Goal: Navigation & Orientation: Find specific page/section

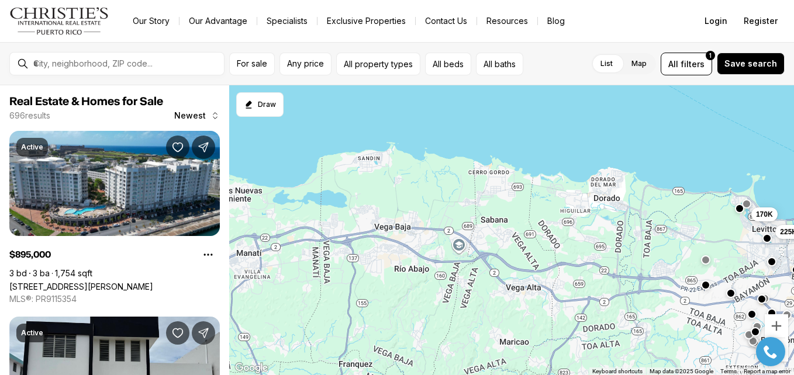
drag, startPoint x: 331, startPoint y: 194, endPoint x: 795, endPoint y: 184, distance: 464.1
click at [793, 184] on html "Go to: Homepage Our Story Our Advantage Specialists Exclusive Properties Contac…" at bounding box center [397, 187] width 794 height 375
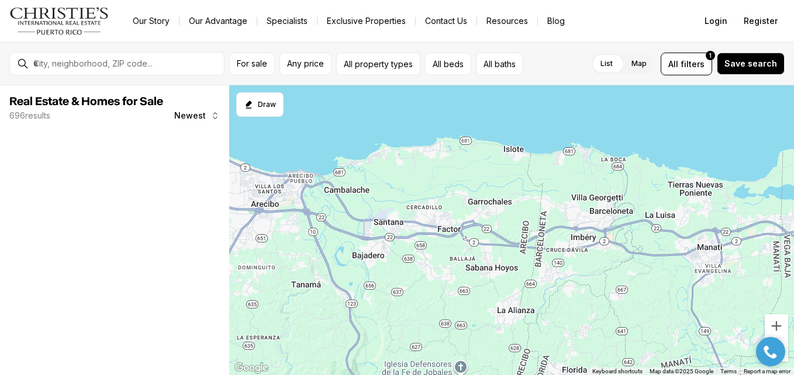
drag, startPoint x: 545, startPoint y: 182, endPoint x: 795, endPoint y: 168, distance: 251.0
click at [793, 168] on html "Go to: Homepage Our Story Our Advantage Specialists Exclusive Properties Contac…" at bounding box center [397, 187] width 794 height 375
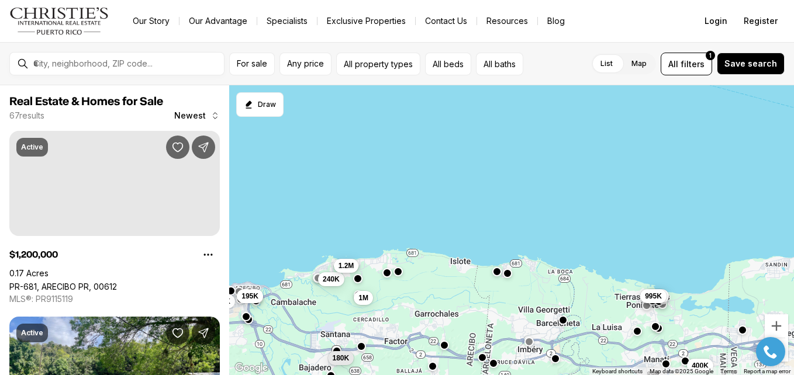
drag, startPoint x: 478, startPoint y: 184, endPoint x: 424, endPoint y: 298, distance: 126.0
click at [424, 298] on div "89K 400K 97K 340K 995K 173K 180K 165K 195K 240K 1.2M 1M" at bounding box center [511, 230] width 564 height 290
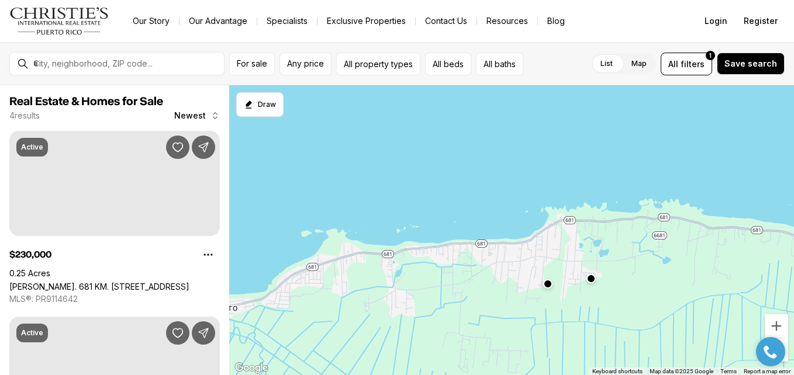
drag, startPoint x: 360, startPoint y: 219, endPoint x: 654, endPoint y: 302, distance: 305.2
click at [654, 304] on div at bounding box center [511, 230] width 564 height 290
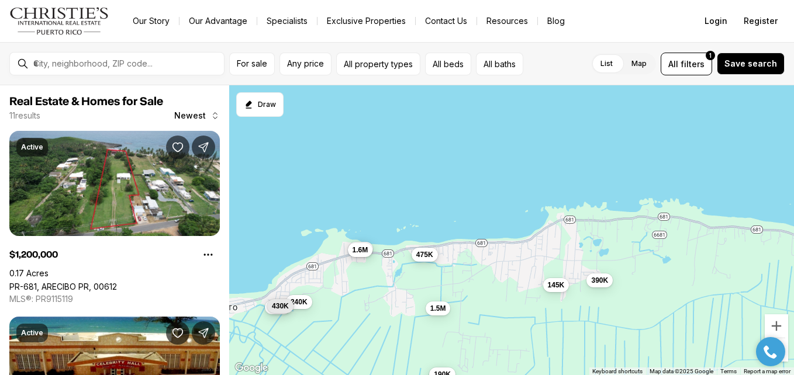
click at [416, 255] on span "475K" at bounding box center [424, 254] width 17 height 9
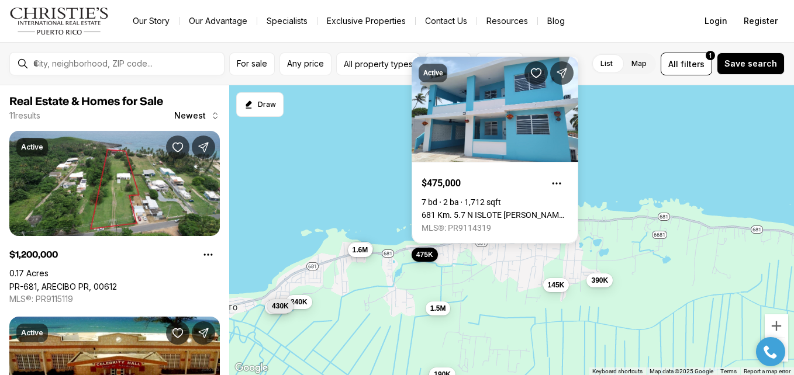
click at [619, 254] on div "390K 145K 1.2M 1.6M 1M 240K 329K 475K 1.5M 190K 430K" at bounding box center [511, 230] width 564 height 290
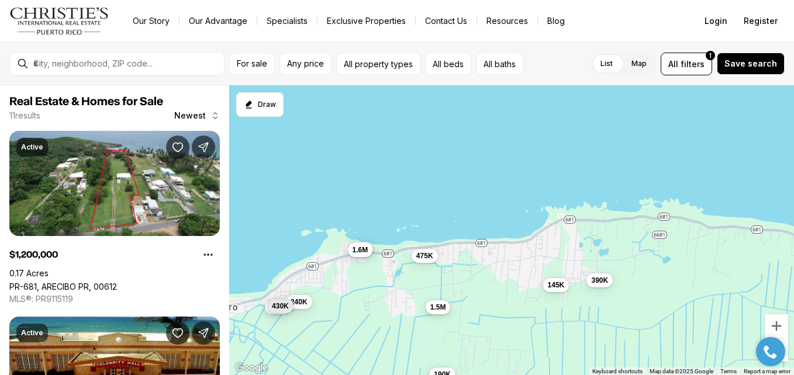
click at [439, 309] on span "1.5M" at bounding box center [438, 307] width 16 height 9
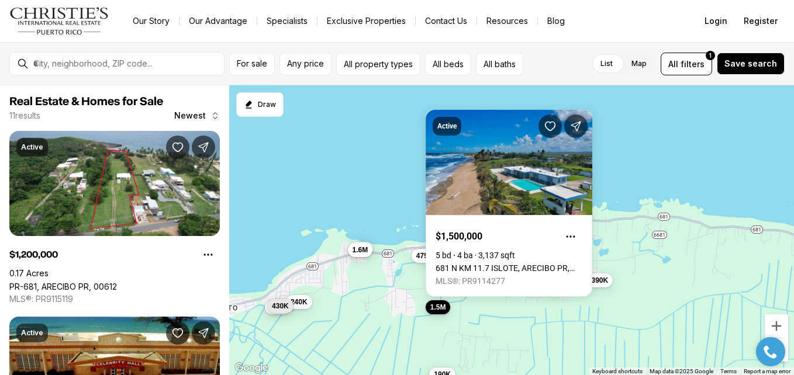
click at [439, 309] on span "1.5M" at bounding box center [438, 307] width 16 height 9
click at [560, 316] on div "390K 145K 1.2M 1.6M 1M 240K 329K 475K 1.5M 190K 430K" at bounding box center [511, 230] width 564 height 290
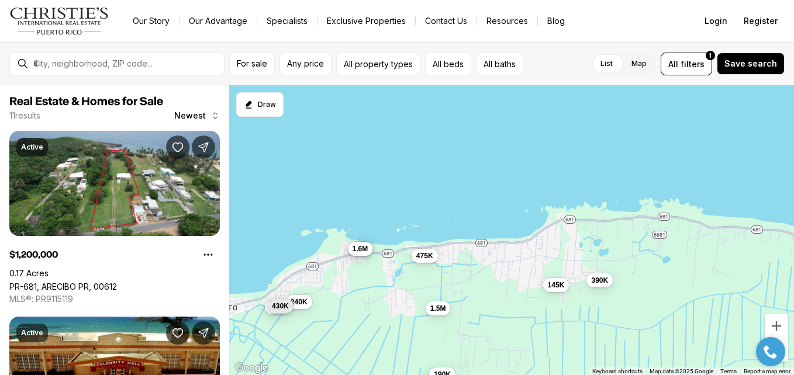
click at [364, 251] on span "1.6M" at bounding box center [360, 248] width 16 height 9
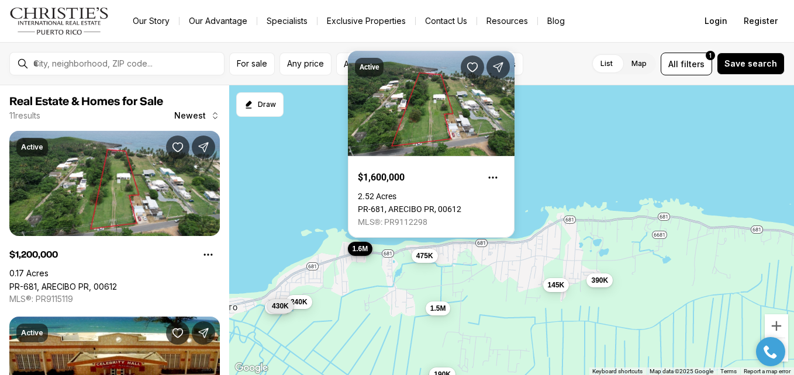
click at [364, 251] on span "1.6M" at bounding box center [360, 248] width 16 height 9
click at [306, 306] on span "240K" at bounding box center [298, 300] width 17 height 9
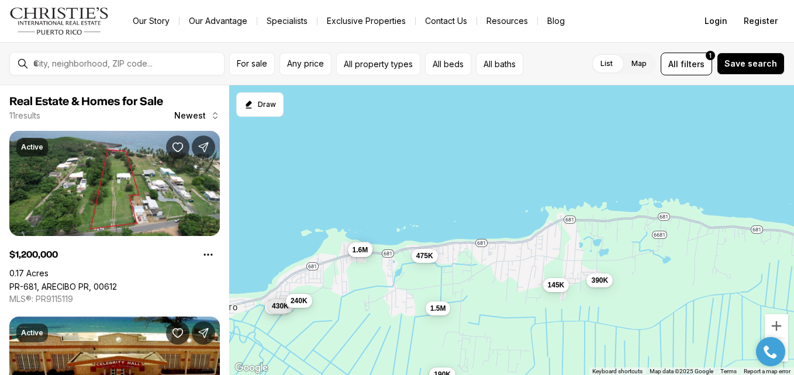
click at [306, 306] on span "240K" at bounding box center [298, 300] width 17 height 9
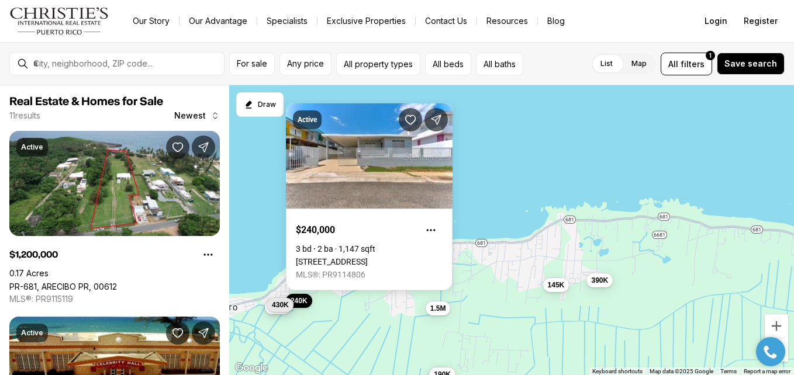
click at [280, 308] on span "430K" at bounding box center [280, 304] width 17 height 9
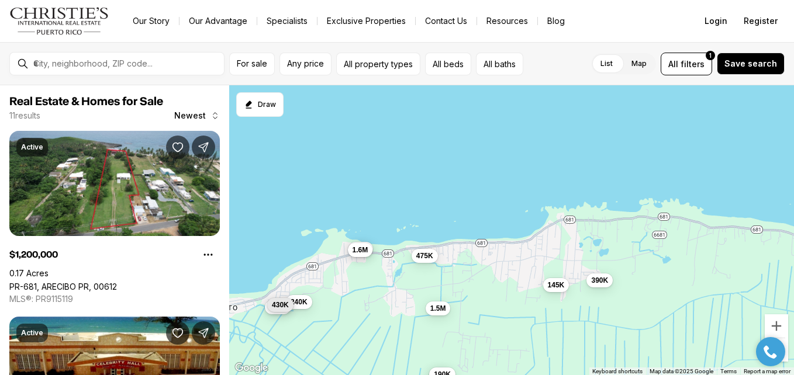
click at [280, 308] on span "430K" at bounding box center [280, 304] width 17 height 9
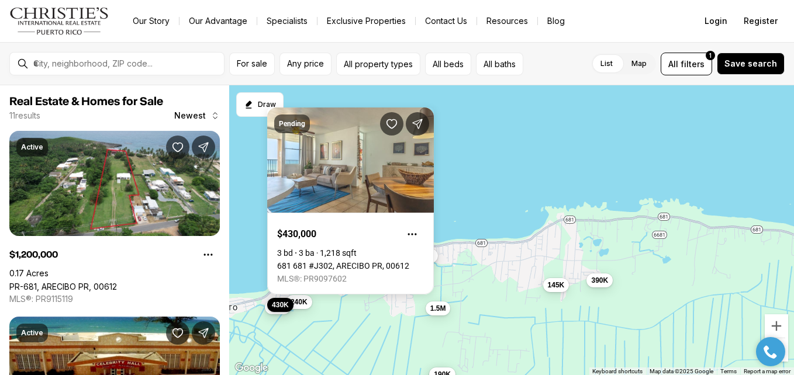
click at [349, 311] on div "390K 145K 1.2M 1.6M 1M 240K 329K 475K 1.5M 190K 430K" at bounding box center [511, 230] width 564 height 290
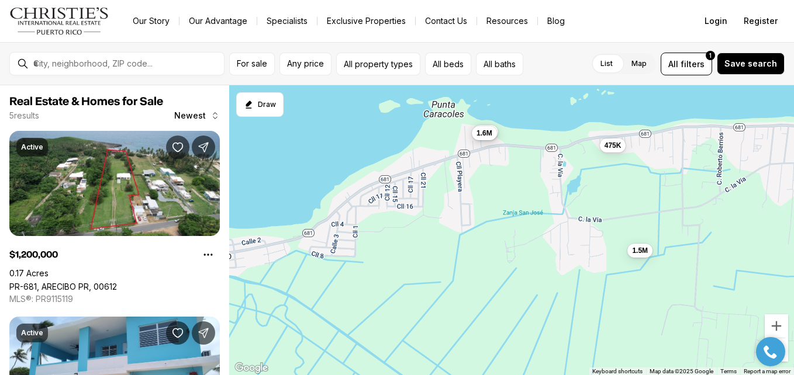
drag, startPoint x: 326, startPoint y: 272, endPoint x: 468, endPoint y: 220, distance: 151.0
click at [468, 220] on div "145K 1.2M 1.6M 475K 1.5M" at bounding box center [511, 230] width 564 height 290
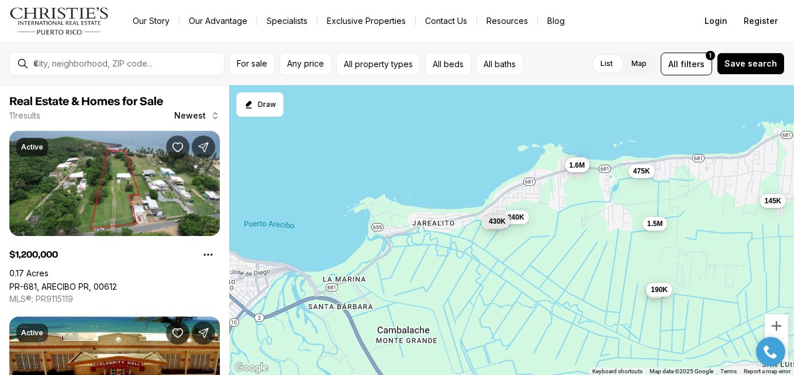
drag, startPoint x: 335, startPoint y: 260, endPoint x: 469, endPoint y: 264, distance: 134.5
click at [469, 264] on div "240K 1.2M 1.6M 1M 329K 475K 1.5M 145K 390K 190K 430K" at bounding box center [511, 230] width 564 height 290
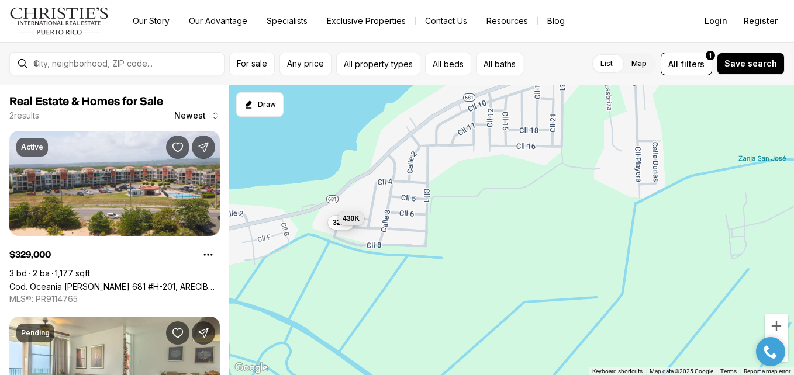
drag, startPoint x: 645, startPoint y: 160, endPoint x: 496, endPoint y: 276, distance: 188.6
click at [496, 276] on div "329K 430K" at bounding box center [511, 230] width 564 height 290
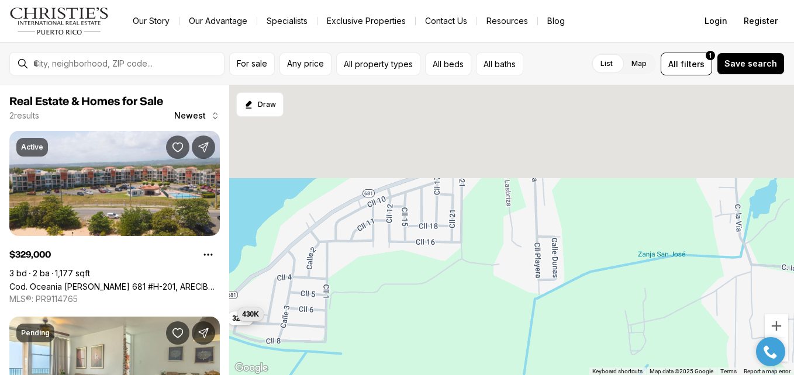
drag, startPoint x: 538, startPoint y: 212, endPoint x: 446, endPoint y: 295, distance: 123.7
click at [424, 316] on div "329K 430K" at bounding box center [511, 230] width 564 height 290
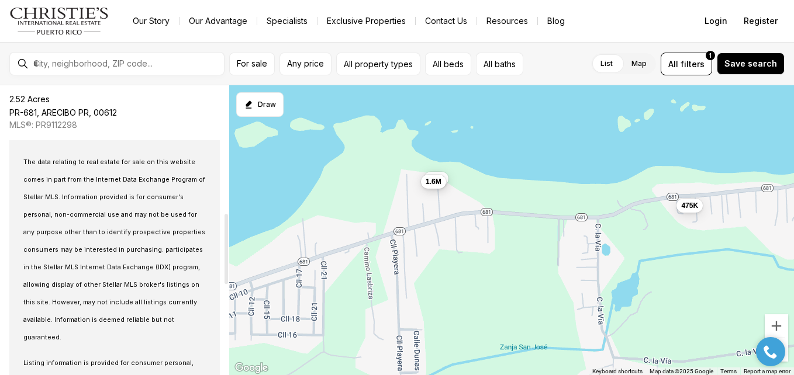
scroll to position [526, 0]
